Goal: Navigation & Orientation: Find specific page/section

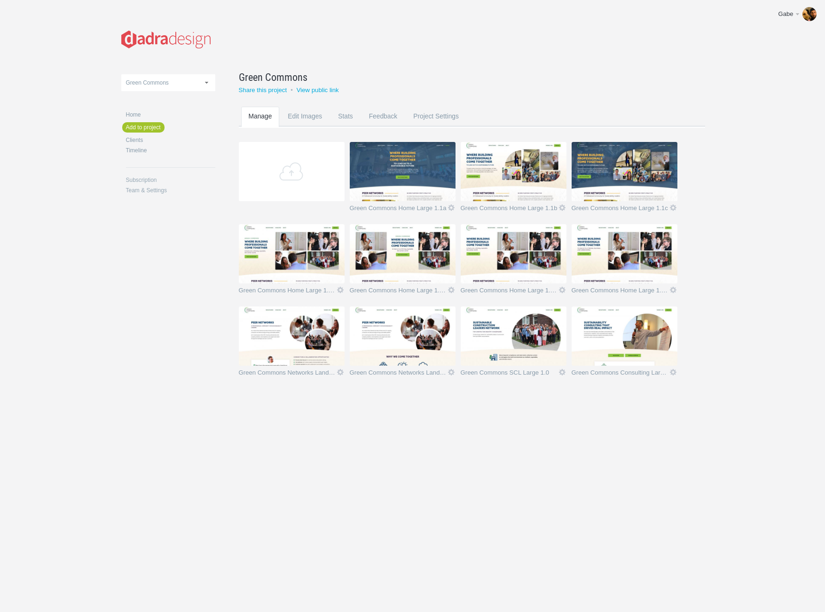
click at [600, 340] on img at bounding box center [625, 336] width 106 height 59
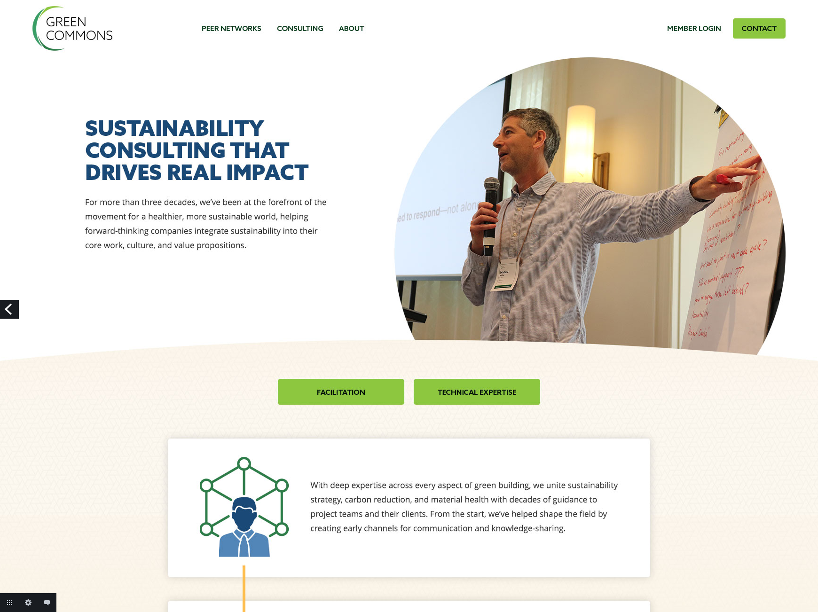
drag, startPoint x: 734, startPoint y: 409, endPoint x: 731, endPoint y: 404, distance: 5.5
